Goal: Information Seeking & Learning: Learn about a topic

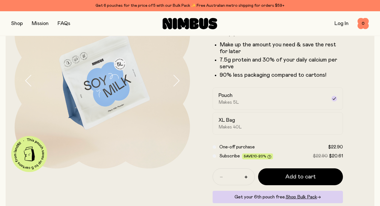
scroll to position [59, 0]
click at [236, 119] on div "XL Bag Makes 40L" at bounding box center [273, 123] width 109 height 13
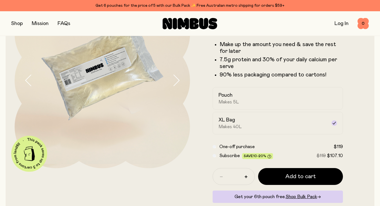
click at [244, 94] on div "Pouch Makes 5L" at bounding box center [273, 98] width 109 height 13
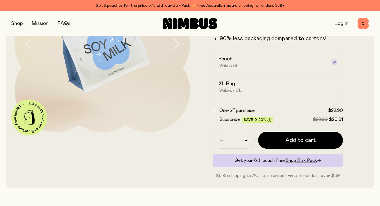
scroll to position [95, 0]
click at [265, 88] on div "XL Bag Makes 40L" at bounding box center [273, 87] width 109 height 13
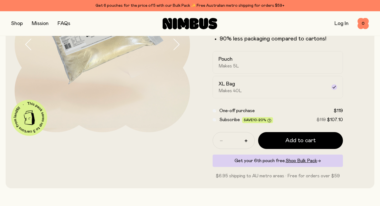
click at [266, 69] on label "Pouch Makes 5L" at bounding box center [278, 62] width 131 height 22
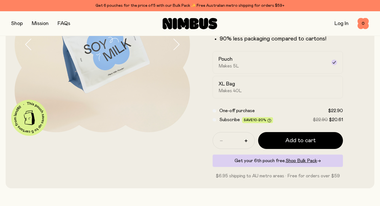
click at [266, 86] on div "XL Bag Makes 40L" at bounding box center [273, 87] width 109 height 13
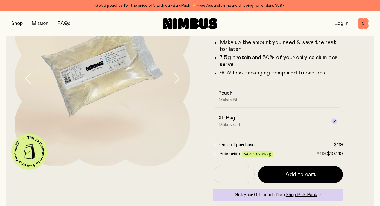
scroll to position [60, 0]
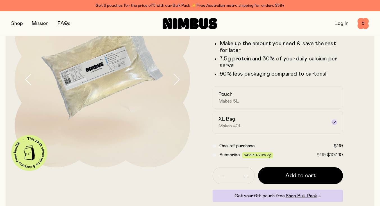
click at [227, 94] on h2 "Pouch" at bounding box center [226, 94] width 14 height 7
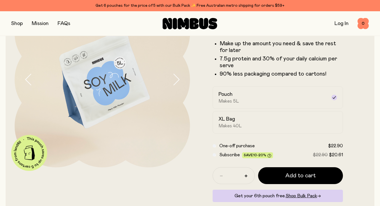
click at [240, 118] on div "XL Bag Makes 40L" at bounding box center [273, 122] width 109 height 13
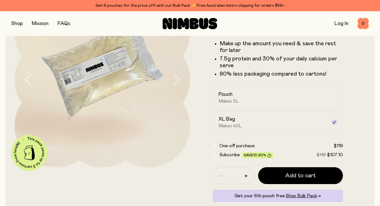
click at [239, 98] on div "Pouch Makes 5L" at bounding box center [273, 97] width 109 height 13
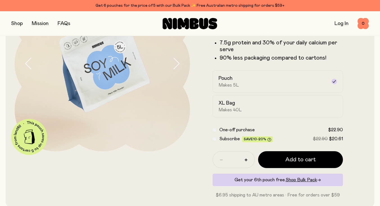
scroll to position [79, 0]
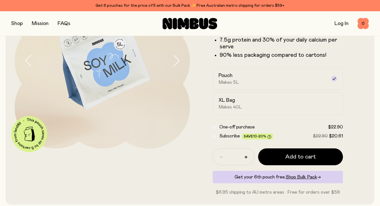
click at [225, 138] on span "Subscribe" at bounding box center [230, 136] width 21 height 4
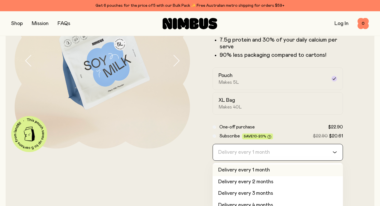
click at [240, 154] on div "Delivery every 1 month" at bounding box center [273, 152] width 120 height 16
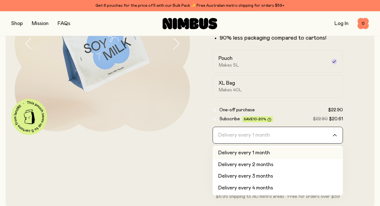
scroll to position [110, 0]
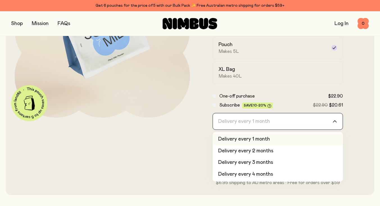
click at [193, 157] on form "Soy Milk A smooth and creamy blend made with all-natural, protein-packed soy be…" at bounding box center [278, 64] width 176 height 244
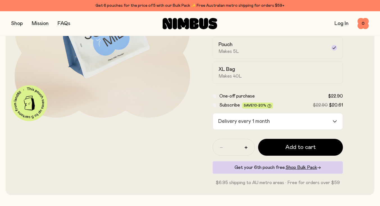
click at [225, 78] on span "Makes 40L" at bounding box center [230, 76] width 23 height 6
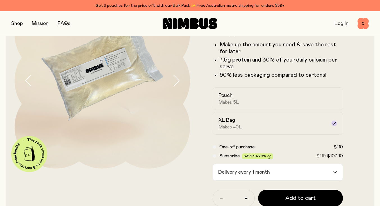
scroll to position [59, 0]
click at [164, 151] on img at bounding box center [103, 81] width 176 height 176
click at [226, 103] on span "Makes 5L" at bounding box center [229, 102] width 21 height 6
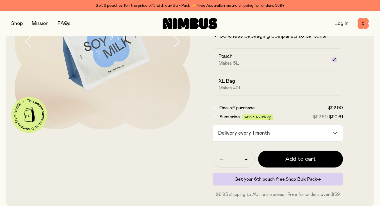
scroll to position [110, 0]
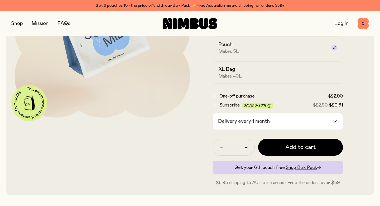
click at [298, 168] on span "Shop Bulk Pack" at bounding box center [301, 167] width 31 height 4
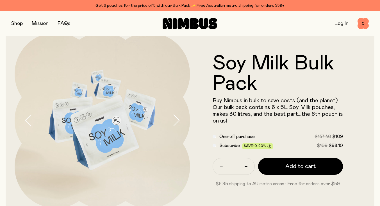
scroll to position [19, 0]
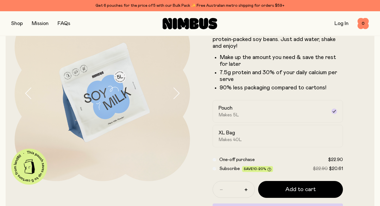
scroll to position [41, 0]
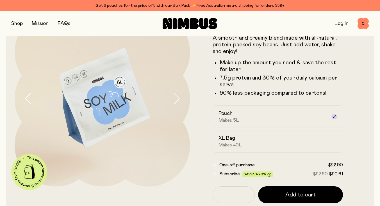
click at [243, 146] on div "XL Bag Makes 40L" at bounding box center [273, 141] width 109 height 13
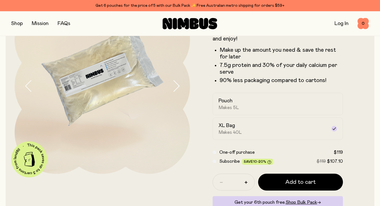
scroll to position [55, 0]
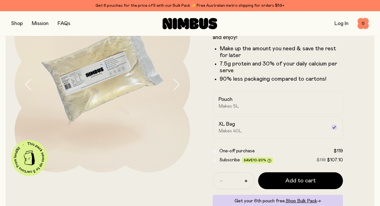
click at [232, 160] on span "Subscribe" at bounding box center [230, 160] width 21 height 4
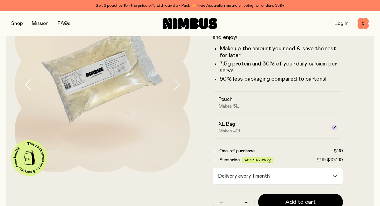
click at [227, 155] on div "One-off purchase $119 Subscribe Save 10-20% $119 $107.10" at bounding box center [278, 156] width 131 height 16
click at [226, 97] on h2 "Pouch" at bounding box center [226, 99] width 14 height 7
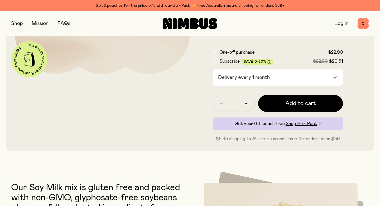
scroll to position [82, 0]
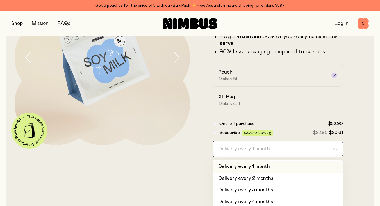
click at [264, 148] on div "Delivery every 1 month" at bounding box center [273, 149] width 120 height 16
click at [264, 148] on input "Search for option" at bounding box center [274, 149] width 116 height 16
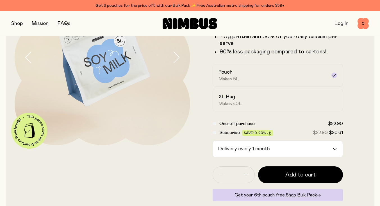
click at [203, 172] on form "Soy Milk A smooth and creamy blend made with all-natural, protein-packed soy be…" at bounding box center [278, 92] width 176 height 244
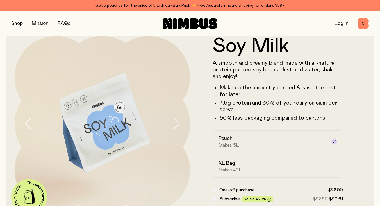
scroll to position [0, 0]
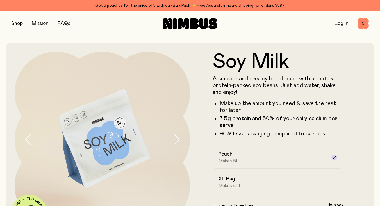
click at [68, 24] on link "FAQs" at bounding box center [64, 23] width 13 height 5
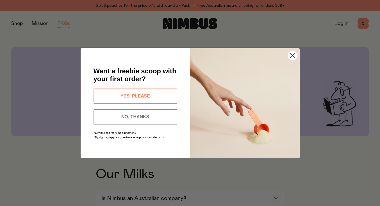
click at [291, 53] on circle "Close dialog" at bounding box center [292, 55] width 9 height 9
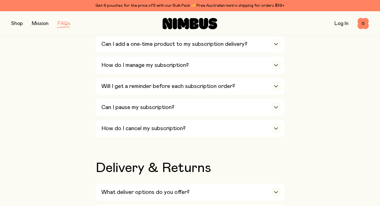
scroll to position [703, 0]
click at [276, 104] on div "button" at bounding box center [276, 108] width 10 height 10
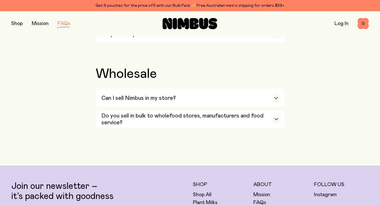
scroll to position [1041, 0]
click at [270, 112] on h3 "Do you sell in bulk to wholefood stores, manufacturers and food service?" at bounding box center [186, 118] width 171 height 13
